Goal: Information Seeking & Learning: Learn about a topic

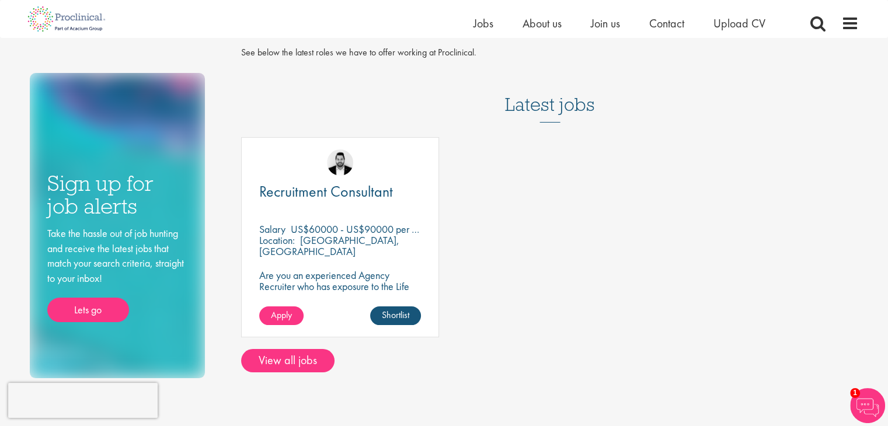
scroll to position [35, 0]
click at [491, 24] on span "Jobs" at bounding box center [484, 23] width 20 height 15
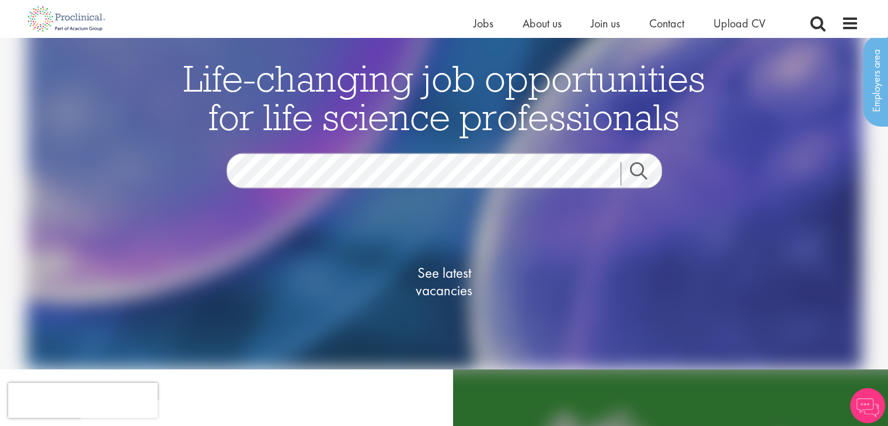
scroll to position [37, 0]
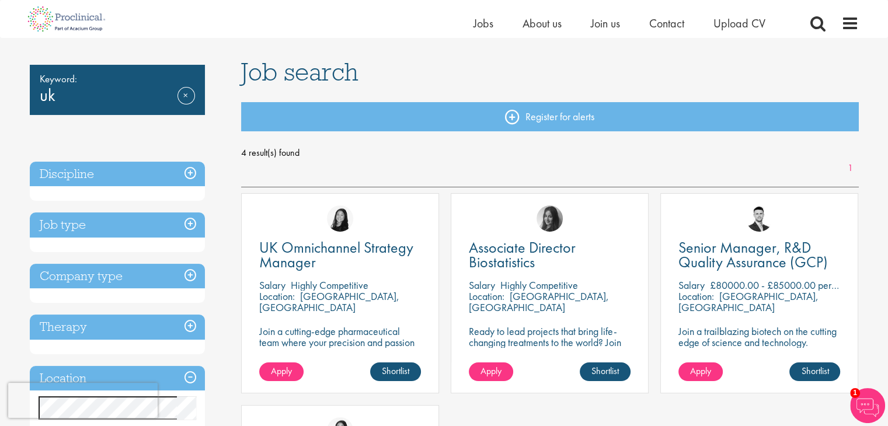
scroll to position [58, 0]
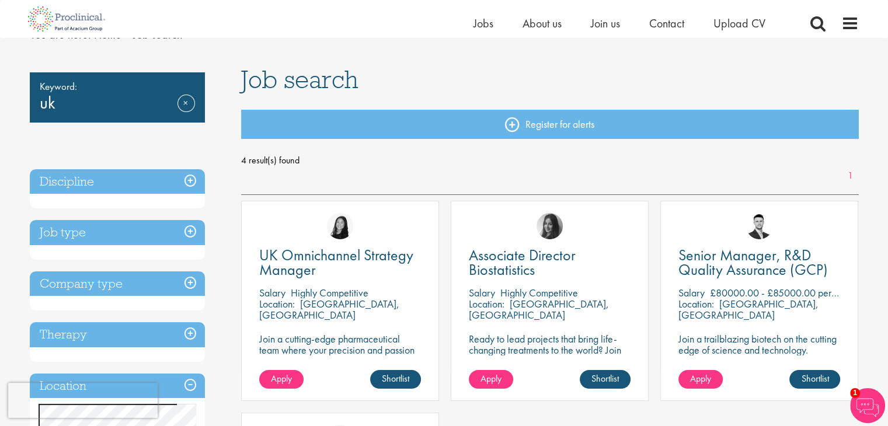
click at [189, 232] on h3 "Job type" at bounding box center [117, 232] width 175 height 25
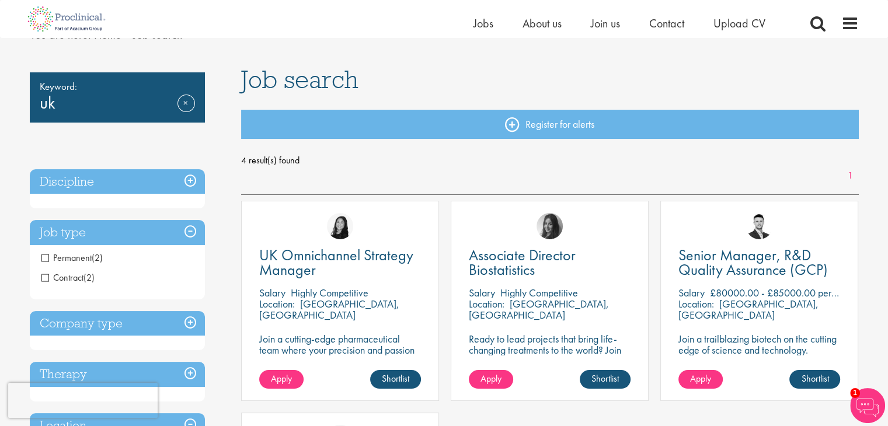
click at [88, 277] on span "(2)" at bounding box center [89, 278] width 11 height 12
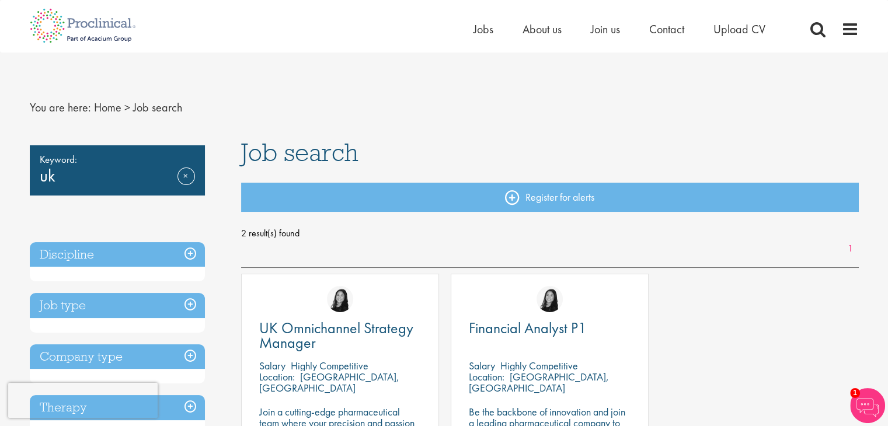
click at [142, 168] on div "Keyword: uk Remove" at bounding box center [117, 170] width 175 height 50
click at [70, 159] on span "Keyword:" at bounding box center [117, 159] width 155 height 16
click at [289, 148] on span "Job search" at bounding box center [299, 153] width 117 height 32
click at [190, 176] on link "Remove" at bounding box center [187, 185] width 18 height 34
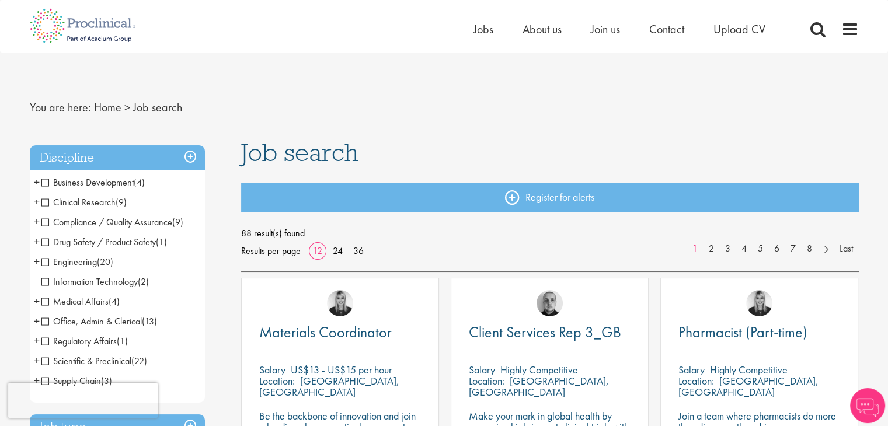
click at [154, 114] on span "Job search" at bounding box center [157, 107] width 49 height 15
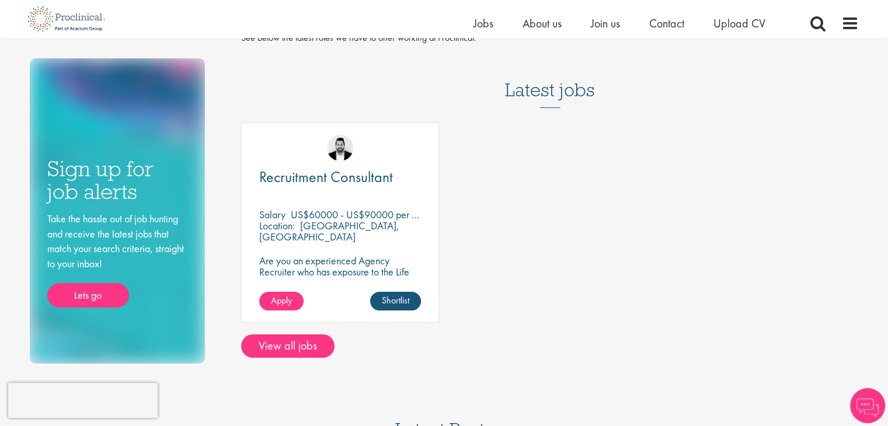
scroll to position [35, 0]
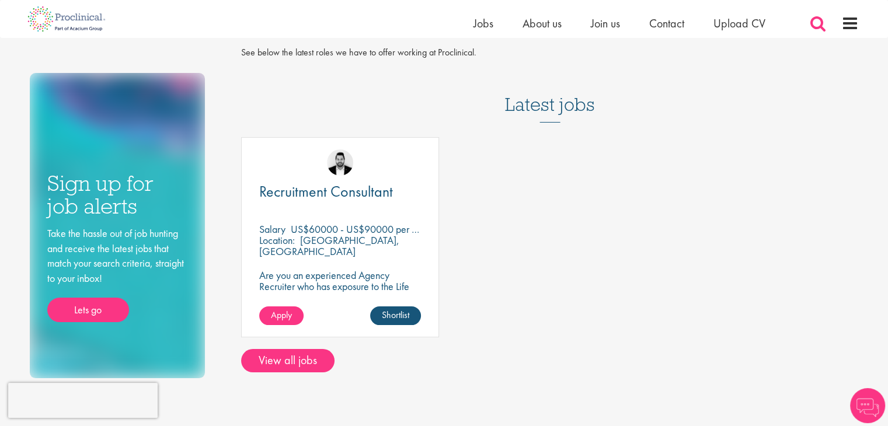
click at [815, 22] on span at bounding box center [818, 24] width 18 height 18
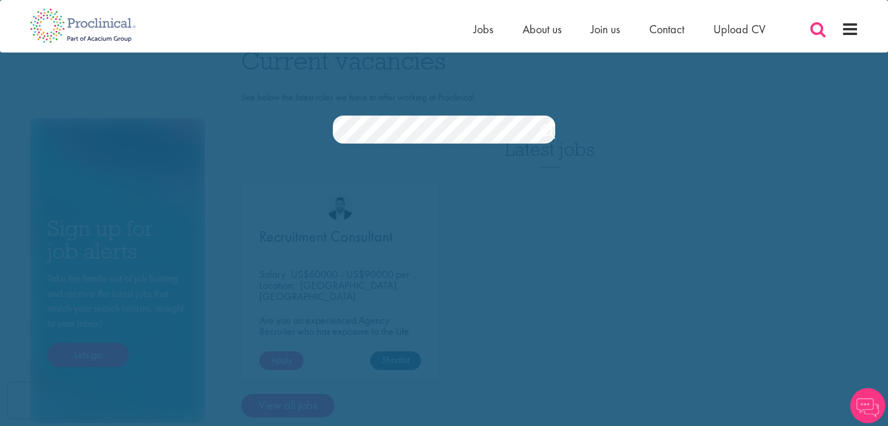
scroll to position [0, 0]
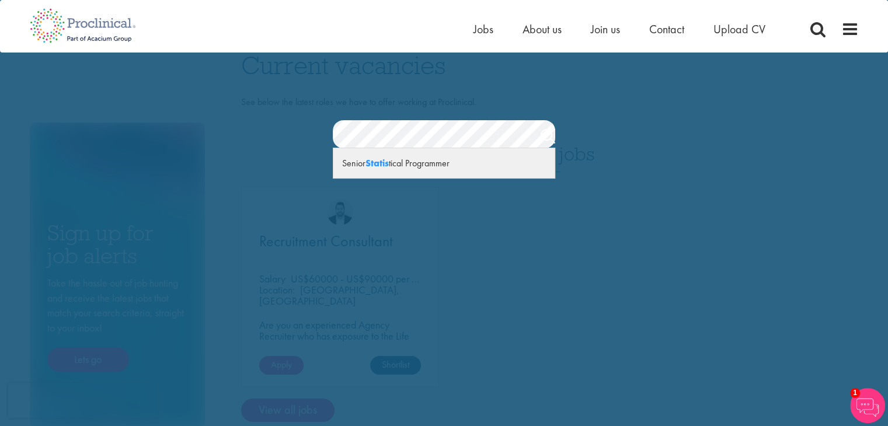
click at [395, 157] on div "Senior Statis tical Programmer" at bounding box center [443, 163] width 221 height 30
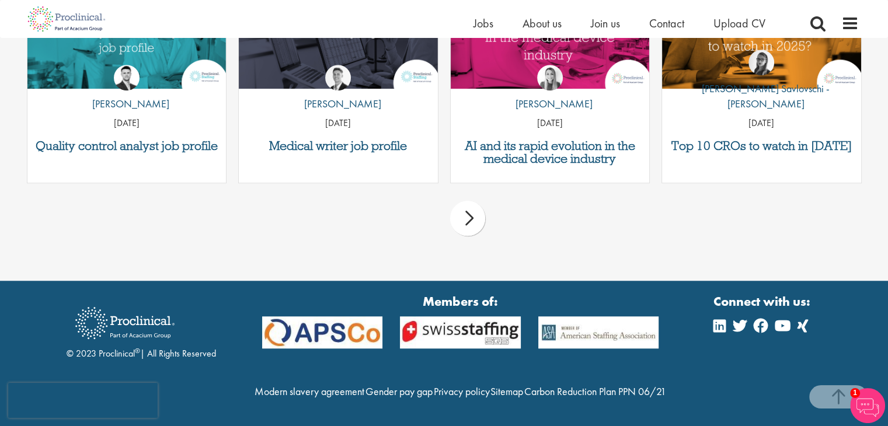
scroll to position [948, 0]
click at [872, 401] on img at bounding box center [867, 405] width 35 height 35
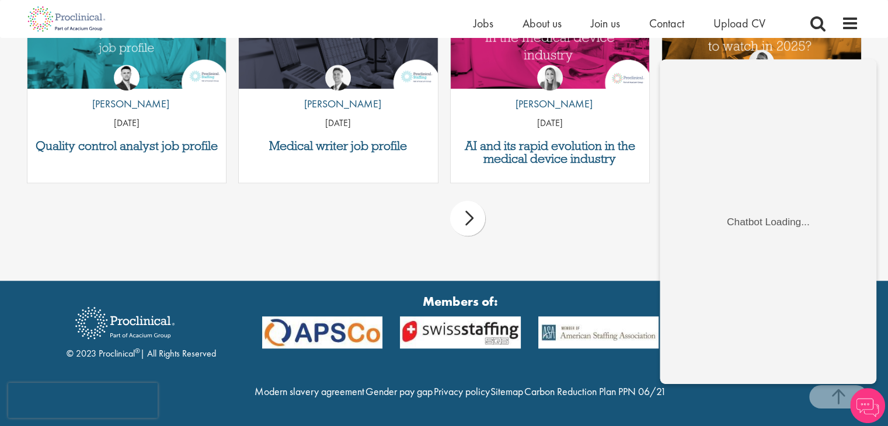
click at [557, 195] on div "prev next" at bounding box center [444, 220] width 847 height 51
